Goal: Information Seeking & Learning: Understand process/instructions

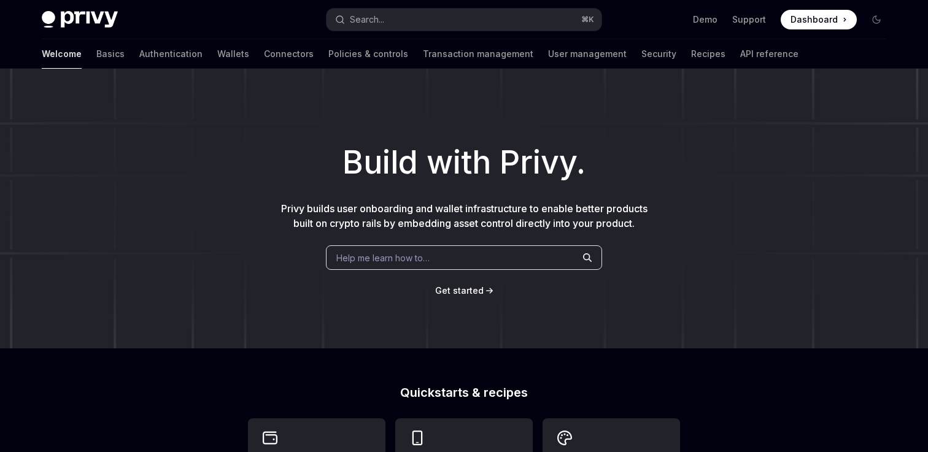
click at [448, 249] on div "Help me learn how to…" at bounding box center [464, 257] width 276 height 25
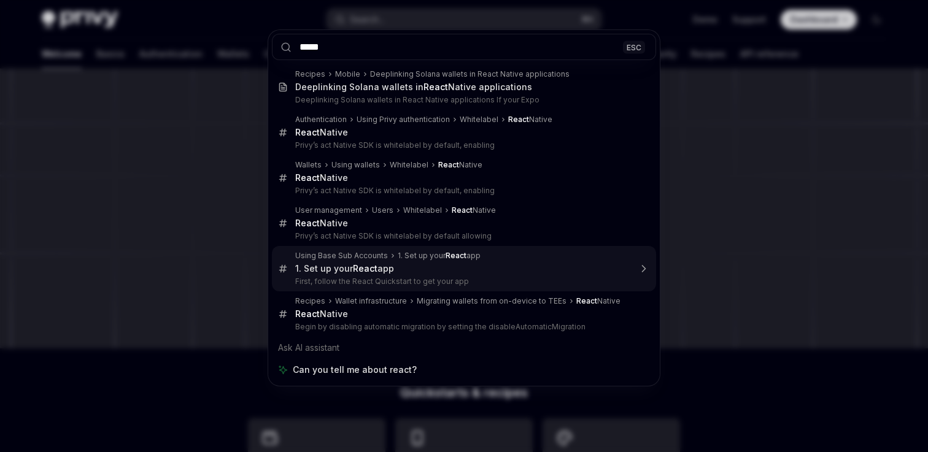
type input "*****"
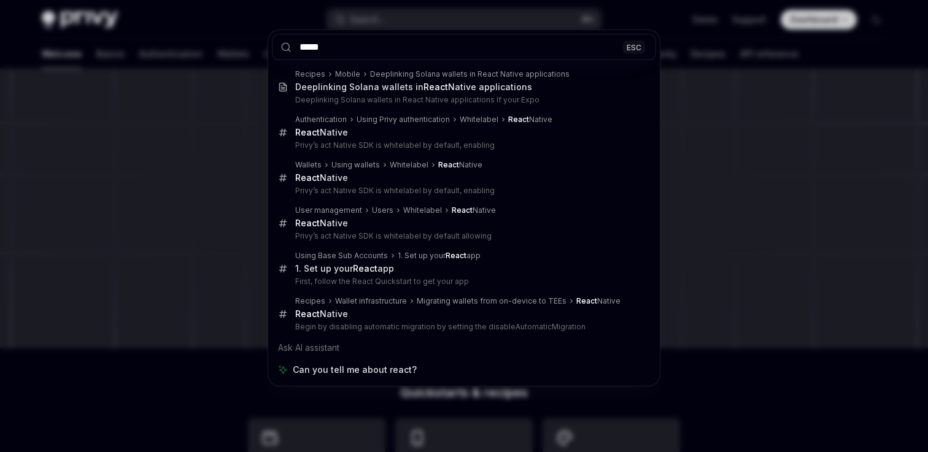
click at [136, 266] on div "***** ESC Recipes Mobile Deeplinking Solana wallets in React Native application…" at bounding box center [464, 226] width 928 height 452
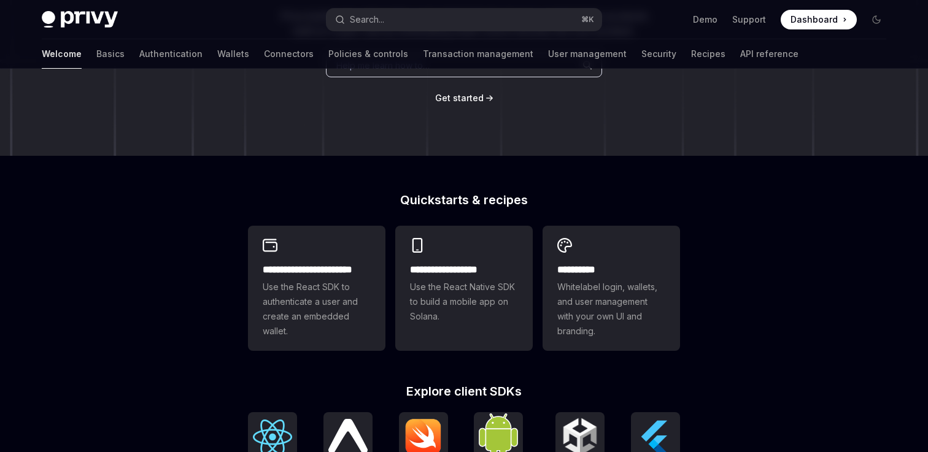
scroll to position [249, 0]
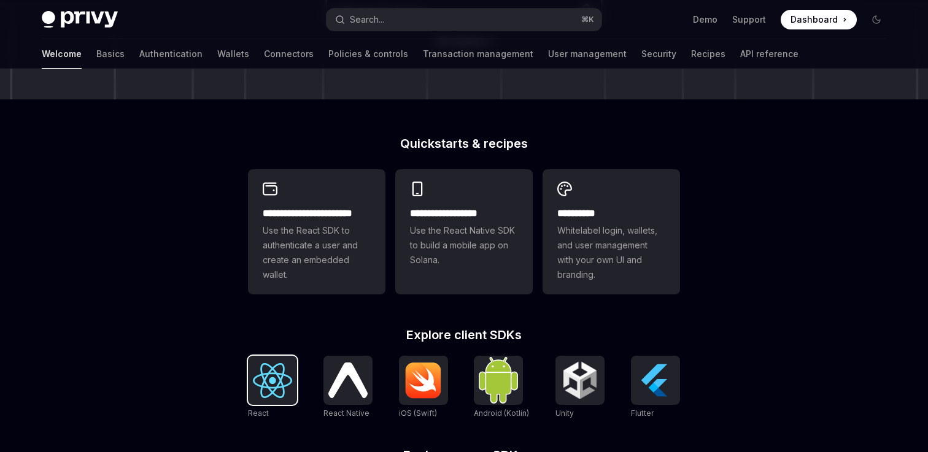
click at [279, 381] on img at bounding box center [272, 380] width 39 height 35
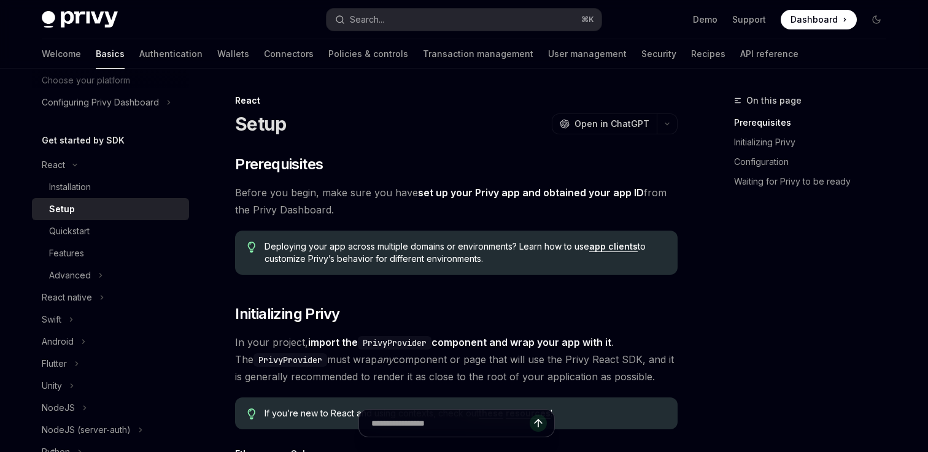
scroll to position [85, 0]
click at [106, 272] on button "Advanced" at bounding box center [110, 274] width 157 height 22
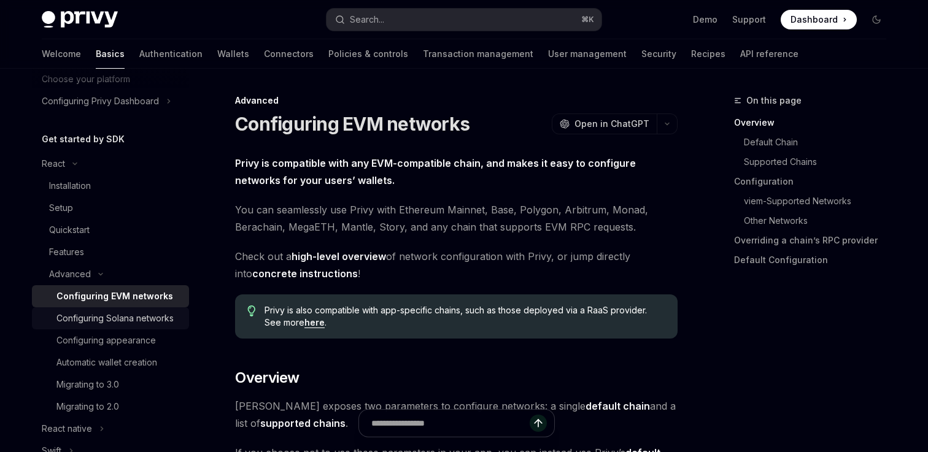
click at [118, 313] on div "Configuring Solana networks" at bounding box center [114, 318] width 117 height 15
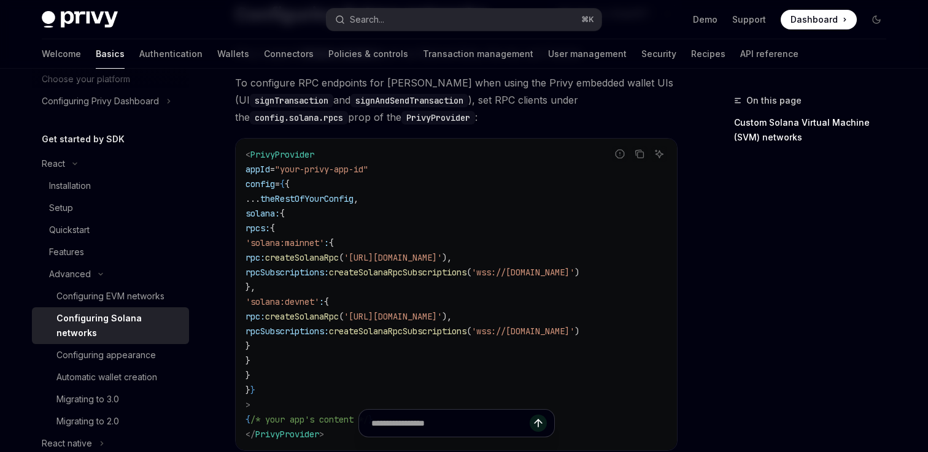
scroll to position [110, 0]
click at [265, 312] on span "rpc:" at bounding box center [255, 315] width 20 height 11
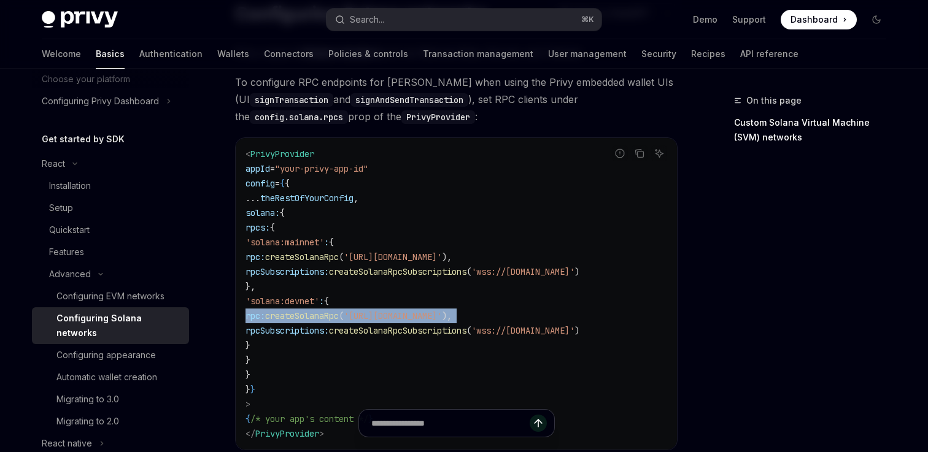
click at [265, 312] on span "rpc:" at bounding box center [255, 315] width 20 height 11
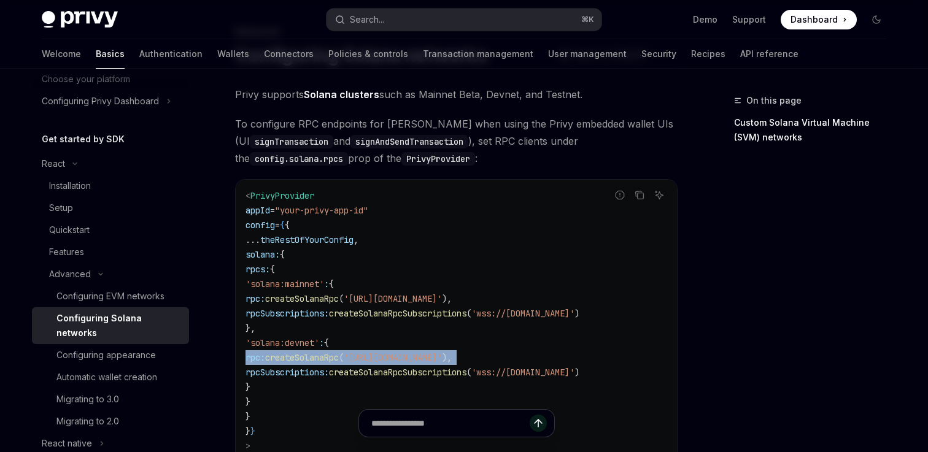
scroll to position [68, 0]
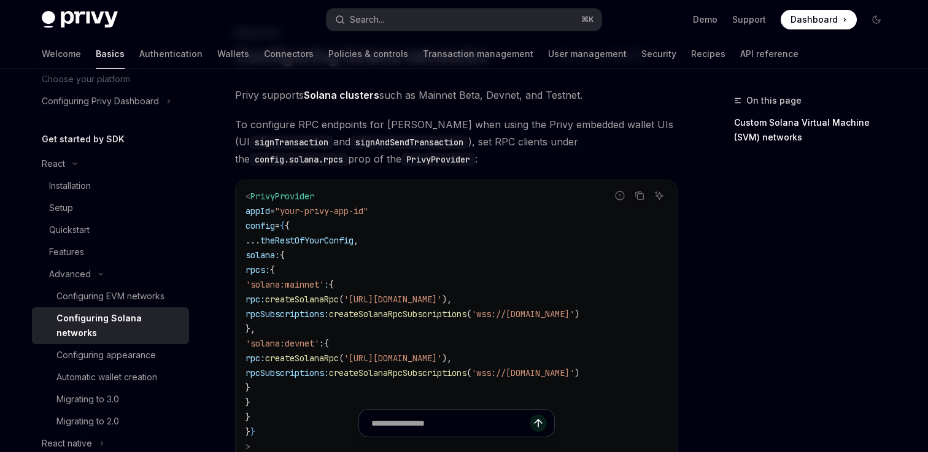
click at [274, 312] on span "rpcSubscriptions:" at bounding box center [286, 314] width 83 height 11
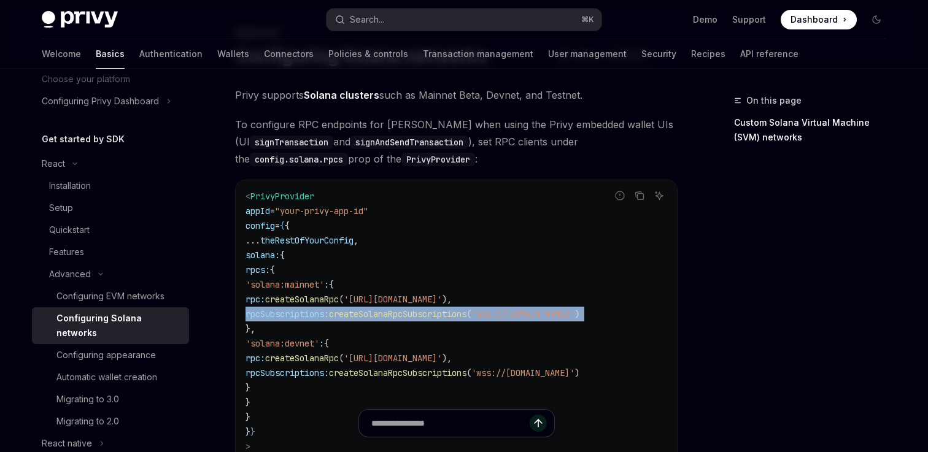
click at [274, 312] on span "rpcSubscriptions:" at bounding box center [286, 314] width 83 height 11
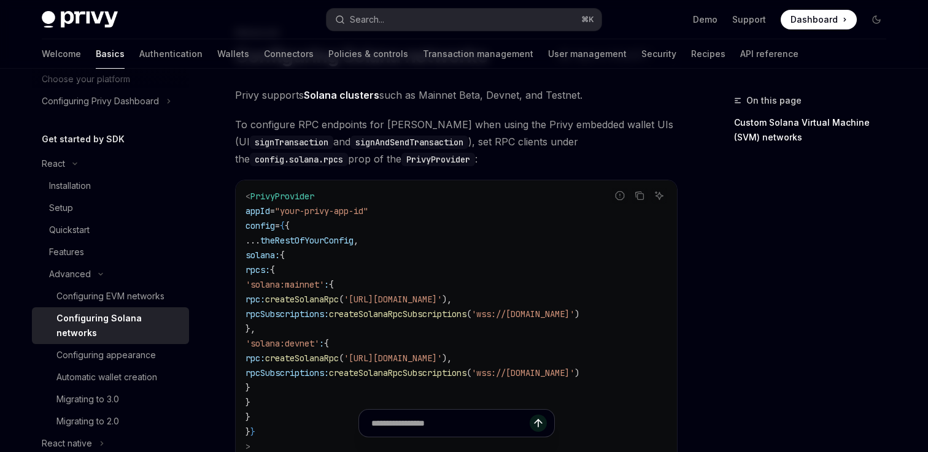
click at [265, 295] on span "rpc:" at bounding box center [255, 299] width 20 height 11
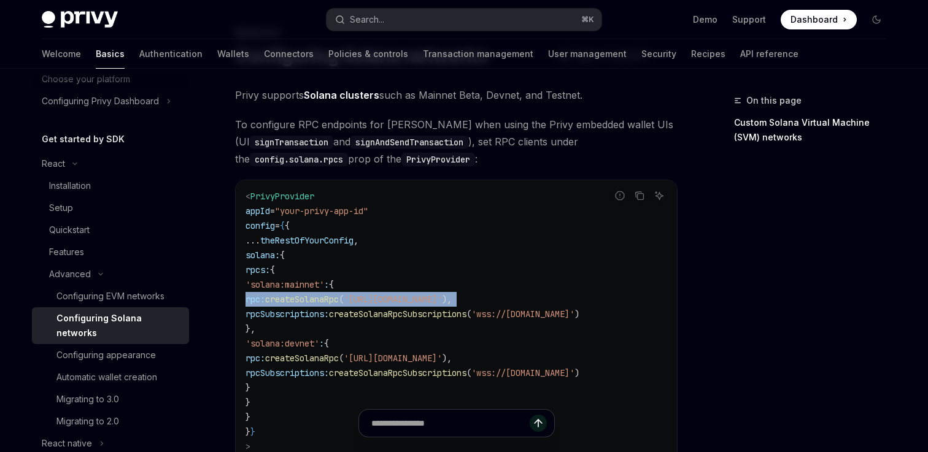
click at [265, 295] on span "rpc:" at bounding box center [255, 299] width 20 height 11
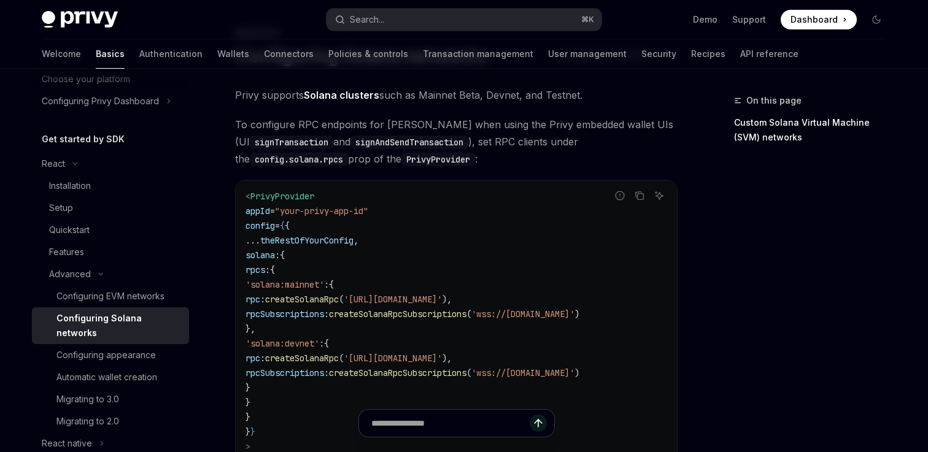
click at [285, 279] on span "'solana:mainnet'" at bounding box center [284, 284] width 79 height 11
click at [71, 254] on div "Features" at bounding box center [66, 252] width 35 height 15
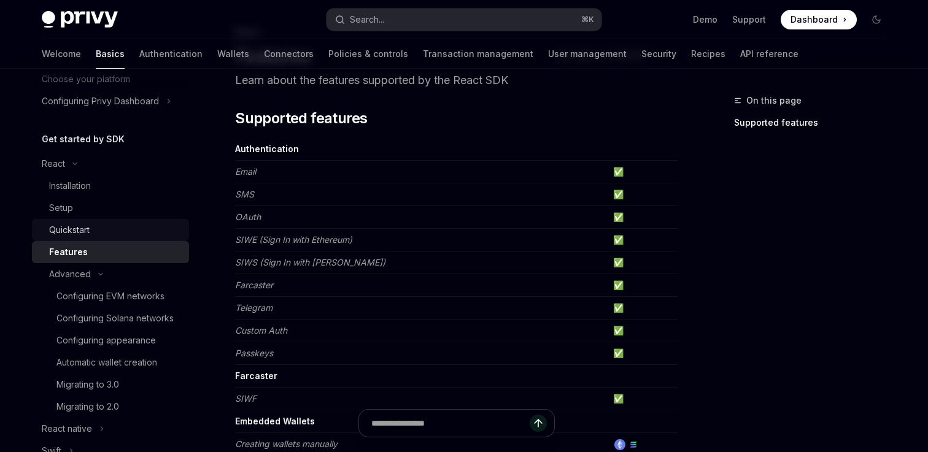
click at [81, 229] on div "Quickstart" at bounding box center [69, 230] width 40 height 15
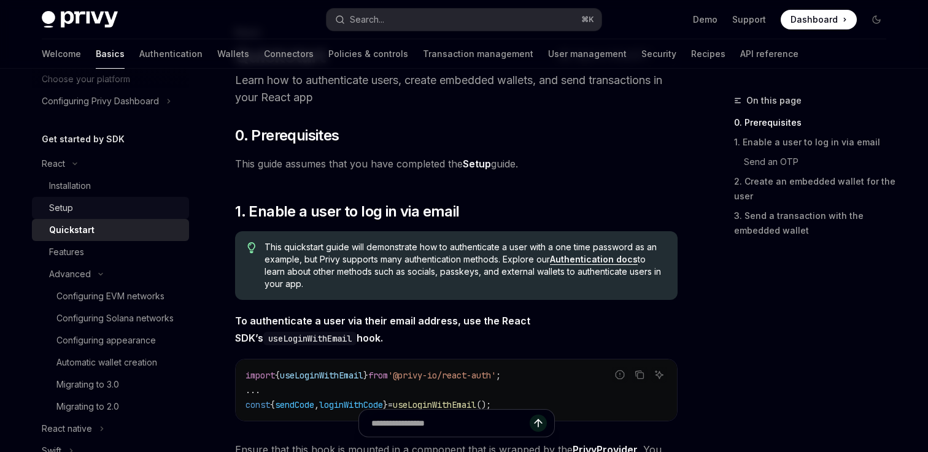
click at [88, 207] on div "Setup" at bounding box center [115, 208] width 133 height 15
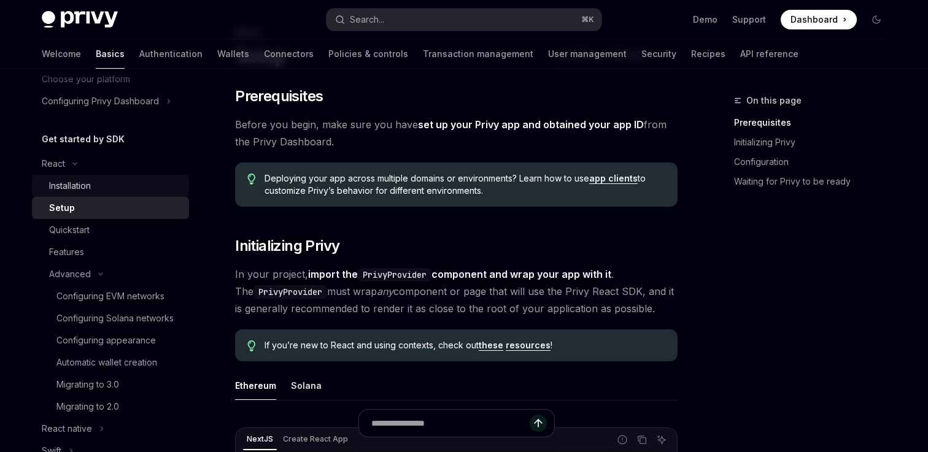
click at [90, 191] on div "Installation" at bounding box center [70, 186] width 42 height 15
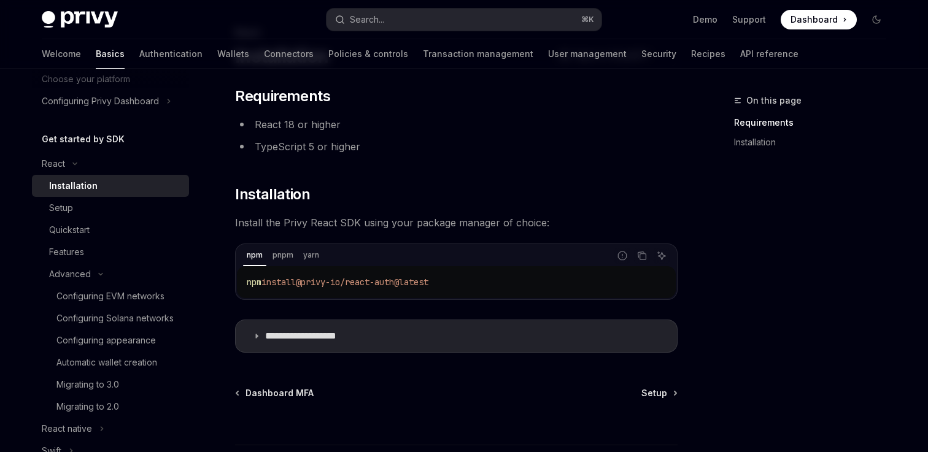
click at [267, 269] on div "npm install @privy-io/react-auth@latest" at bounding box center [456, 282] width 439 height 32
click at [268, 277] on span "install" at bounding box center [278, 282] width 34 height 11
copy div "npm install @privy-io/react-auth@latest"
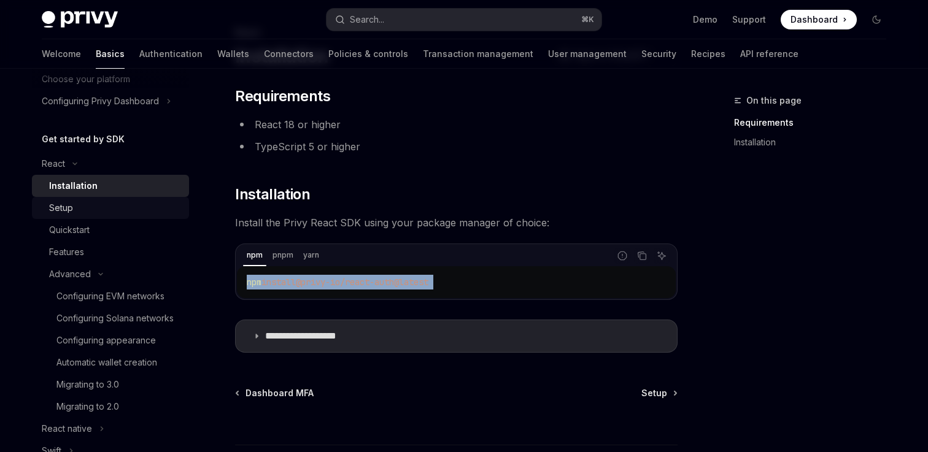
click at [72, 211] on div "Setup" at bounding box center [61, 208] width 24 height 15
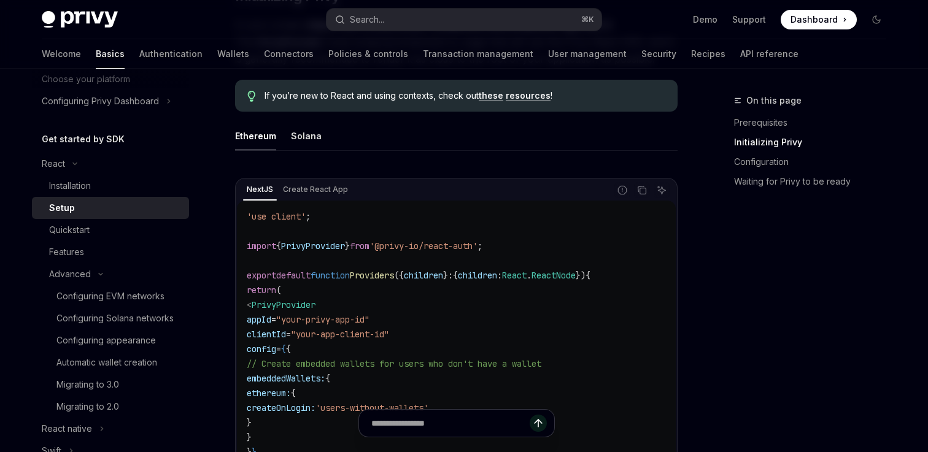
scroll to position [310, 0]
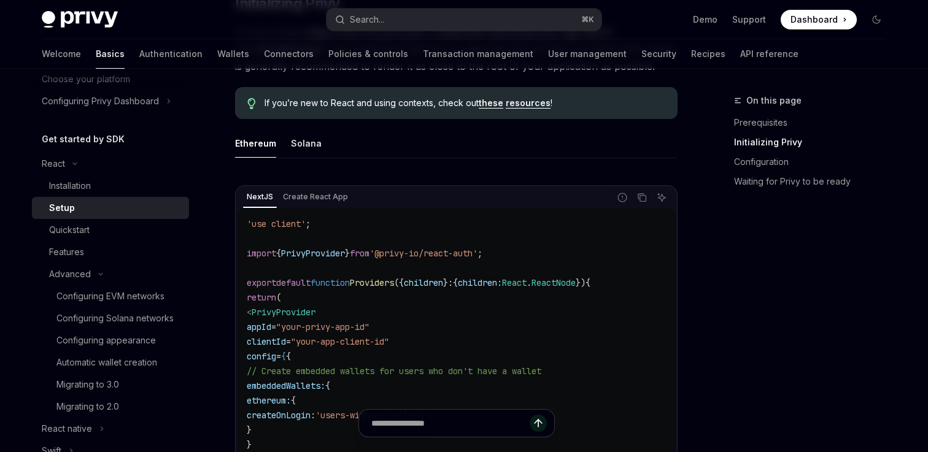
click at [317, 204] on div "NextJS Create React App" at bounding box center [423, 197] width 372 height 21
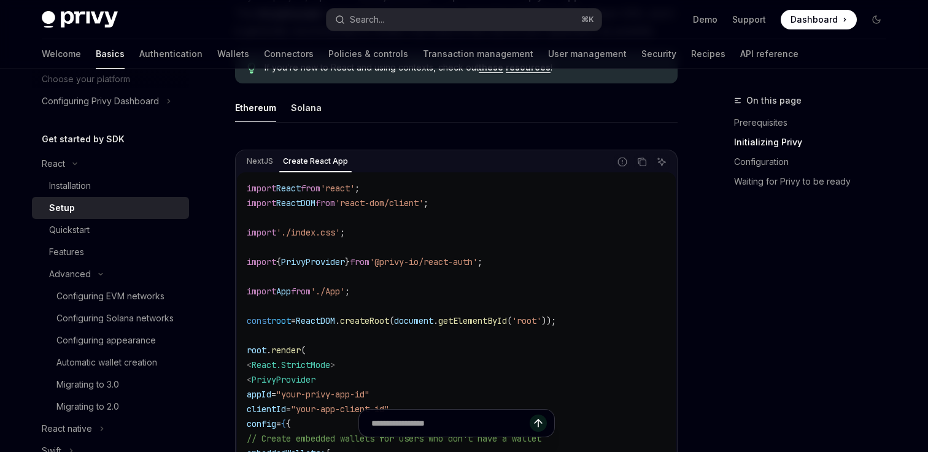
scroll to position [341, 0]
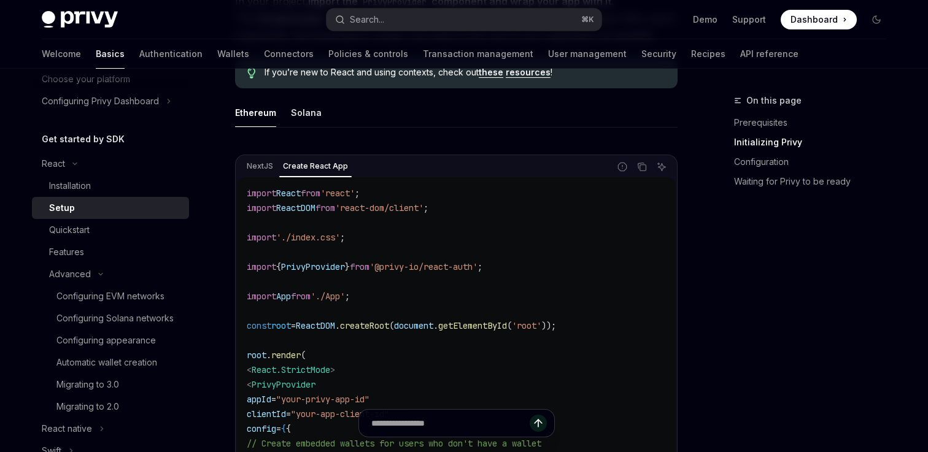
click at [263, 153] on div "NextJS Create React App Report incorrect code Copy Ask AI import React from 're…" at bounding box center [456, 392] width 442 height 501
click at [640, 167] on icon "Copy the contents from the code block" at bounding box center [642, 167] width 10 height 10
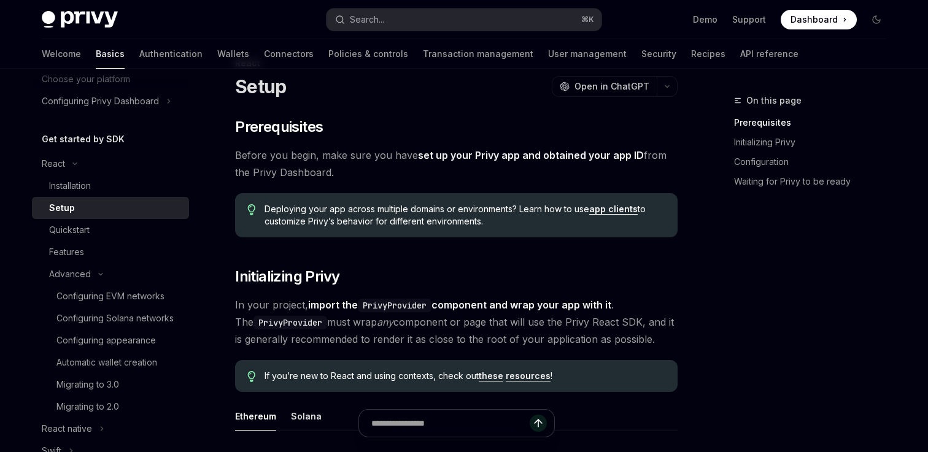
scroll to position [30, 0]
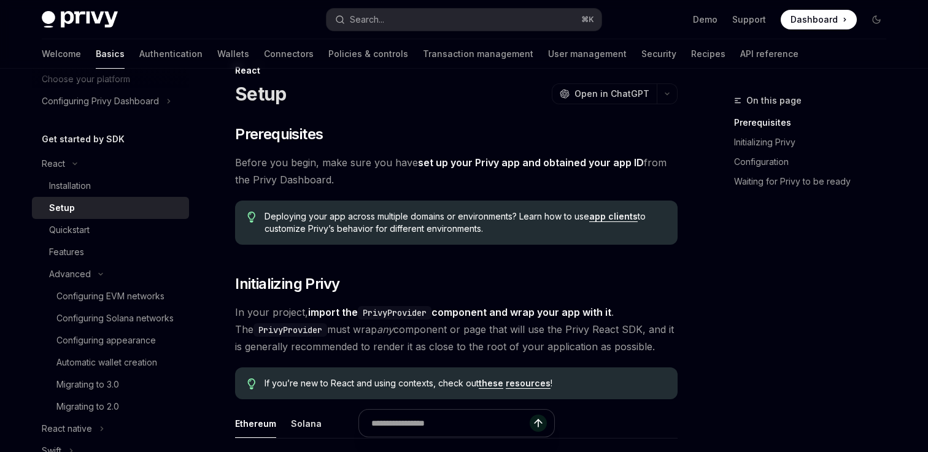
click at [453, 329] on span "In your project, import the PrivyProvider component and wrap your app with it .…" at bounding box center [456, 330] width 442 height 52
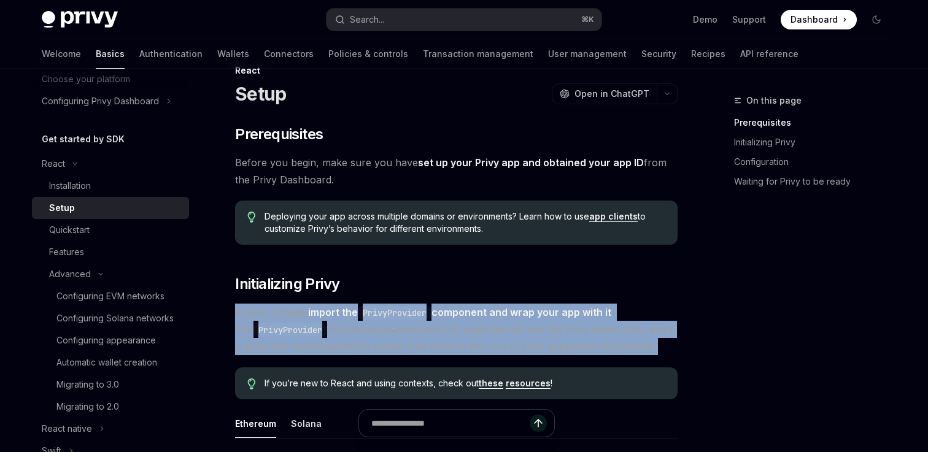
click at [453, 329] on span "In your project, import the PrivyProvider component and wrap your app with it .…" at bounding box center [456, 330] width 442 height 52
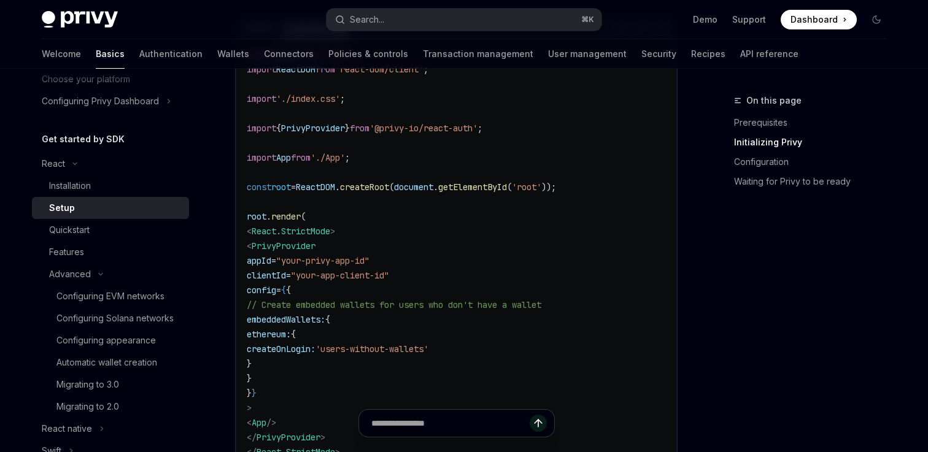
scroll to position [445, 0]
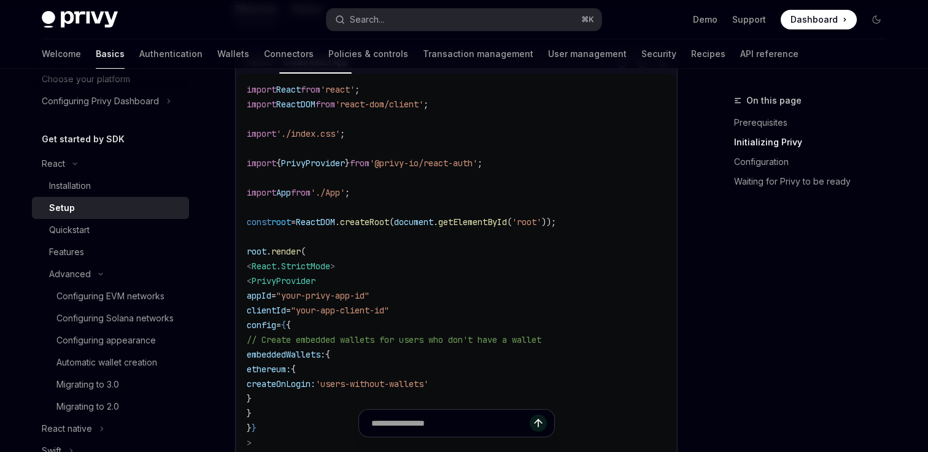
click at [507, 223] on span "getElementById" at bounding box center [472, 222] width 69 height 11
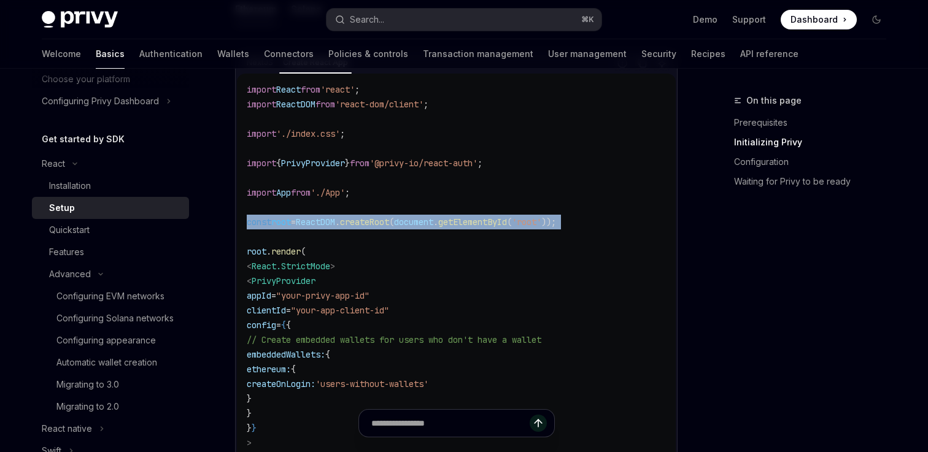
click at [507, 223] on span "getElementById" at bounding box center [472, 222] width 69 height 11
click at [515, 237] on code "import React from 'react' ; import ReactDOM from 'react-dom/client' ; import '.…" at bounding box center [456, 295] width 419 height 427
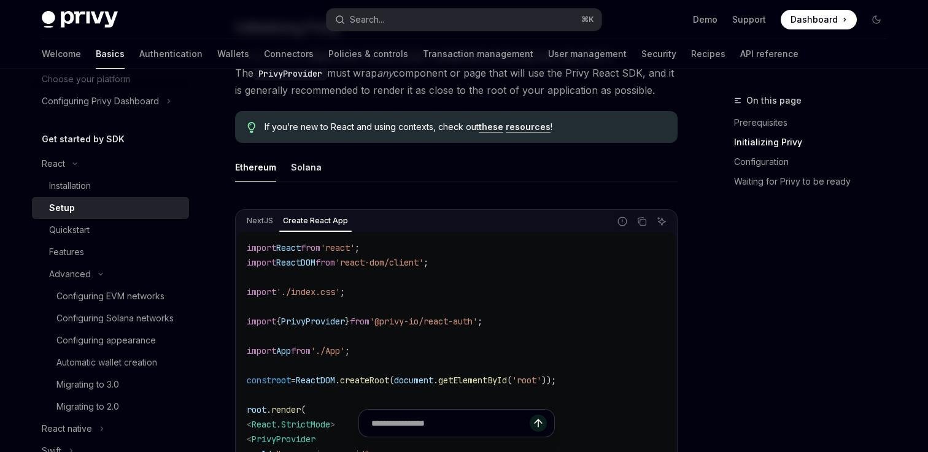
scroll to position [277, 0]
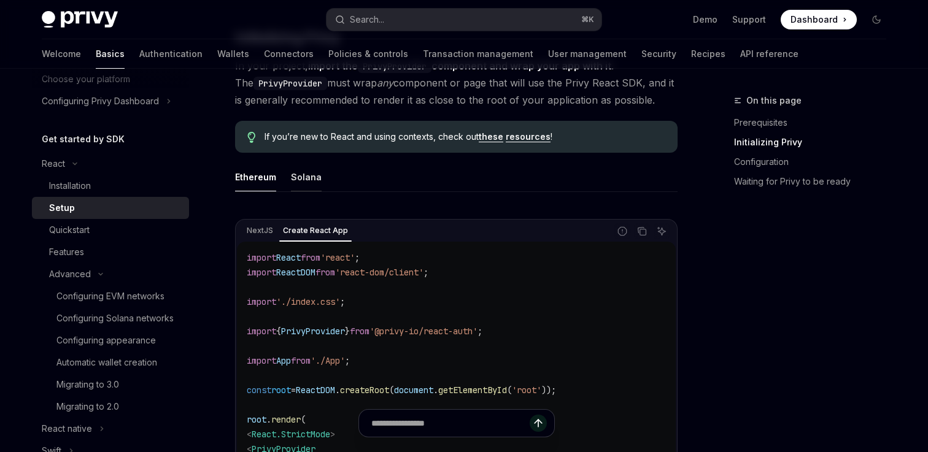
click at [298, 180] on button "Solana" at bounding box center [306, 177] width 31 height 29
click at [255, 175] on button "Ethereum" at bounding box center [255, 177] width 41 height 29
click at [293, 175] on button "Solana" at bounding box center [306, 177] width 31 height 29
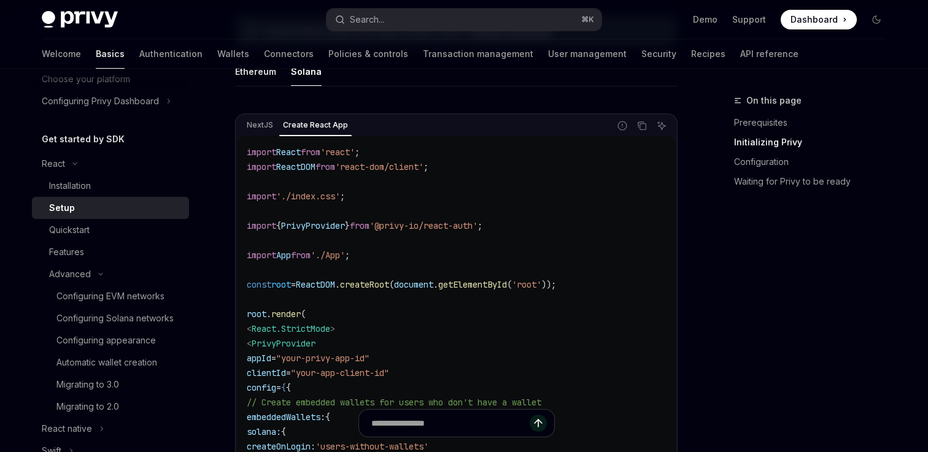
scroll to position [383, 0]
click at [255, 82] on button "Ethereum" at bounding box center [255, 70] width 41 height 29
click at [301, 77] on button "Solana" at bounding box center [306, 70] width 31 height 29
type textarea "*"
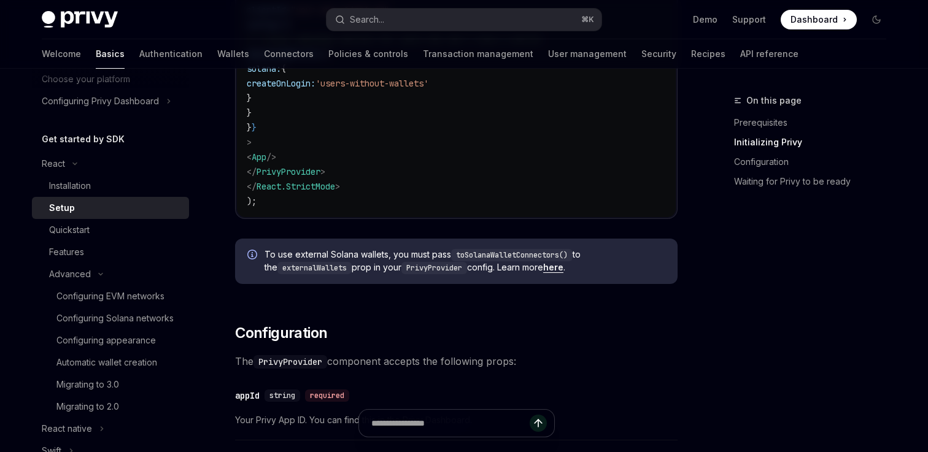
scroll to position [753, 0]
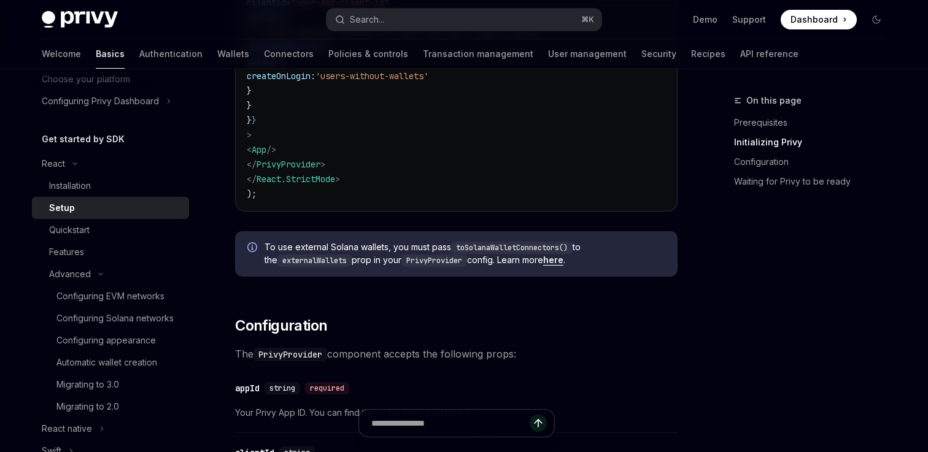
click at [413, 269] on div "To use external Solana wallets, you must pass toSolanaWalletConnectors() to the…" at bounding box center [456, 253] width 442 height 45
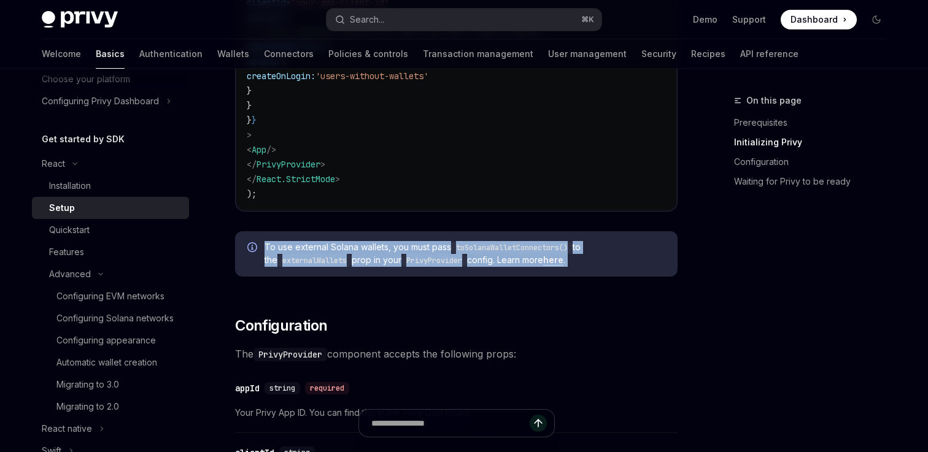
click at [413, 269] on div "To use external Solana wallets, you must pass toSolanaWalletConnectors() to the…" at bounding box center [456, 253] width 442 height 45
click at [413, 268] on div "To use external Solana wallets, you must pass toSolanaWalletConnectors() to the…" at bounding box center [456, 253] width 442 height 45
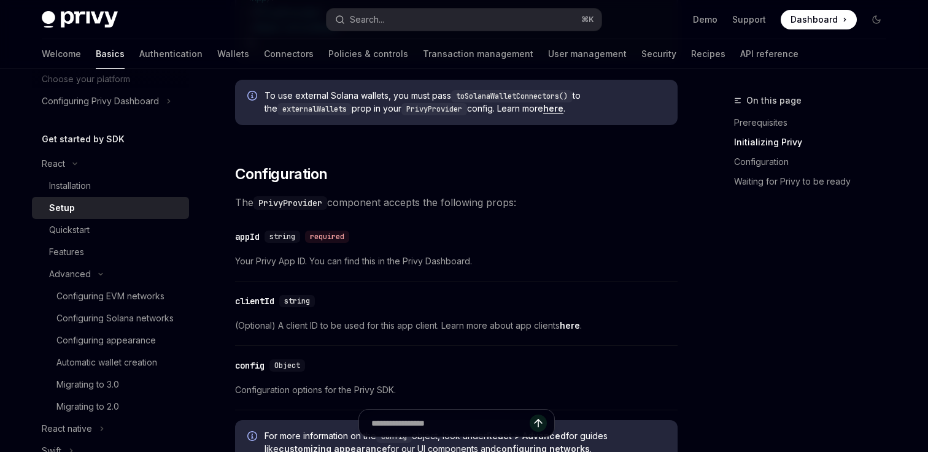
scroll to position [921, 0]
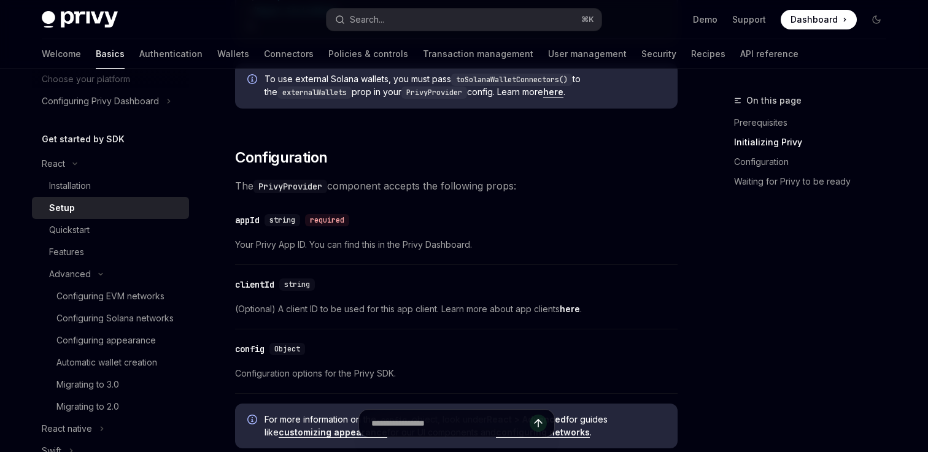
click at [403, 250] on span "Your Privy App ID. You can find this in the Privy Dashboard." at bounding box center [456, 244] width 442 height 15
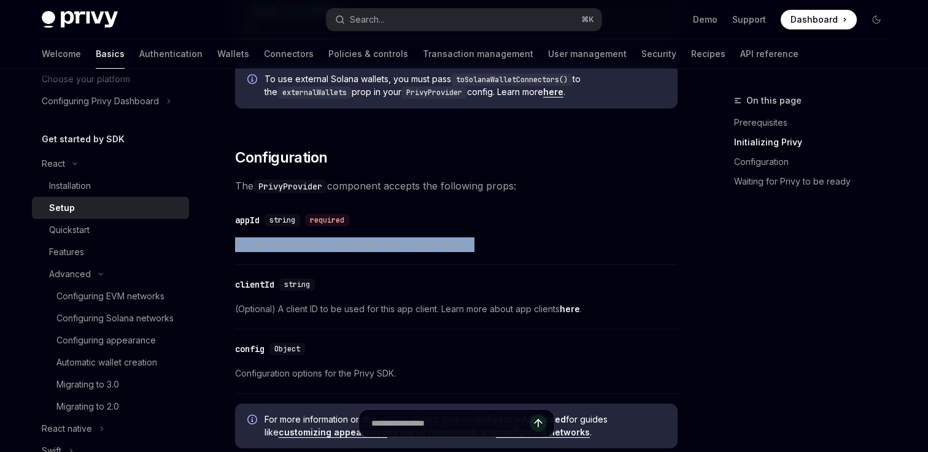
click at [403, 250] on span "Your Privy App ID. You can find this in the Privy Dashboard." at bounding box center [456, 244] width 442 height 15
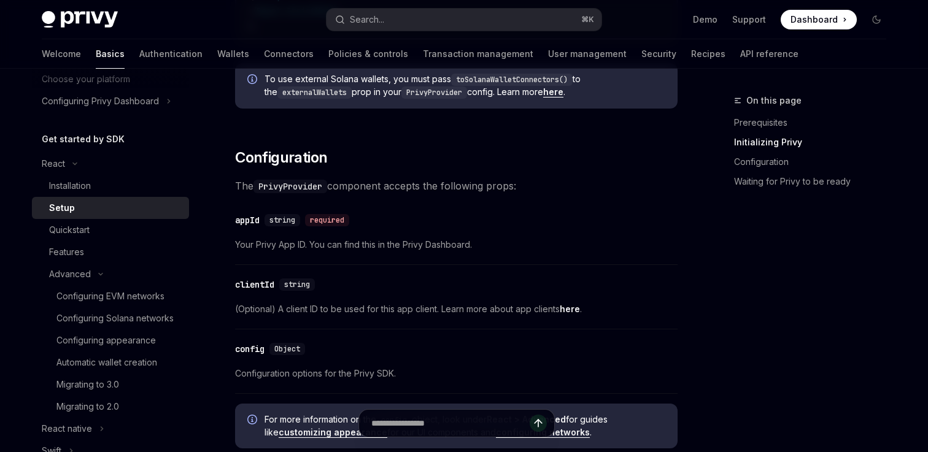
click at [344, 199] on div "​ Prerequisites Before you begin, make sure you have set up your Privy app and …" at bounding box center [456, 198] width 442 height 1928
click at [338, 217] on div "required" at bounding box center [327, 220] width 44 height 12
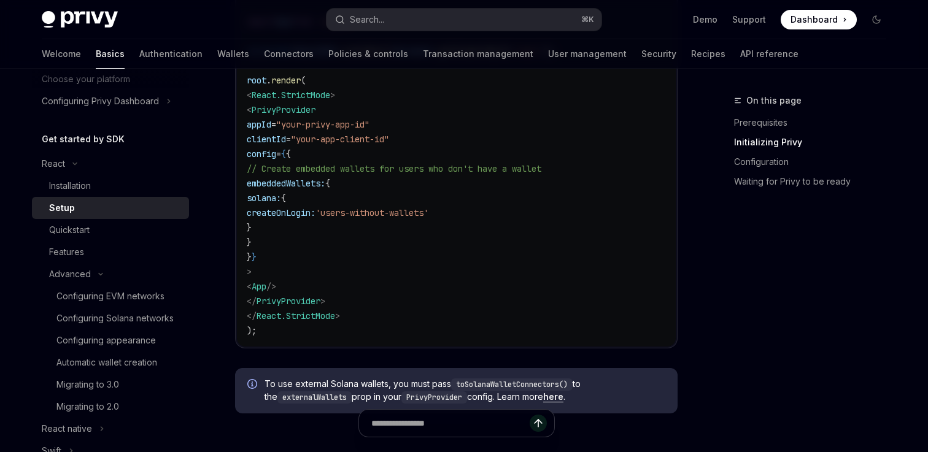
scroll to position [619, 0]
